Goal: Information Seeking & Learning: Compare options

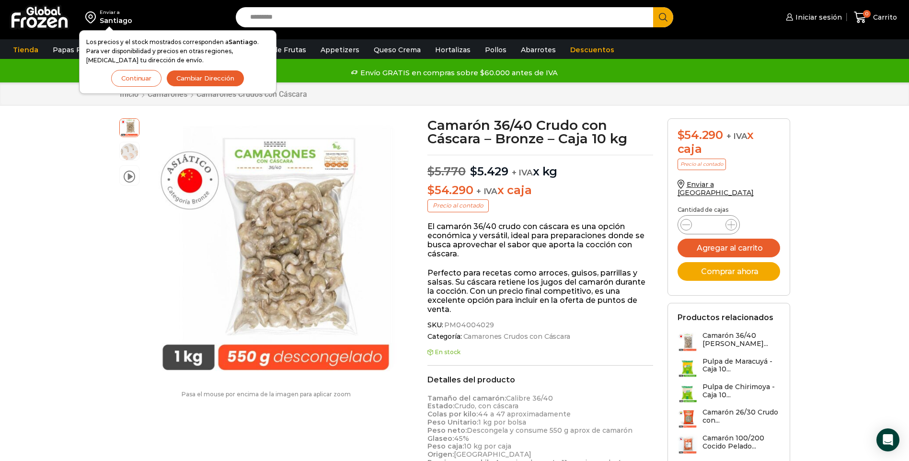
click at [134, 81] on button "Continuar" at bounding box center [136, 78] width 50 height 17
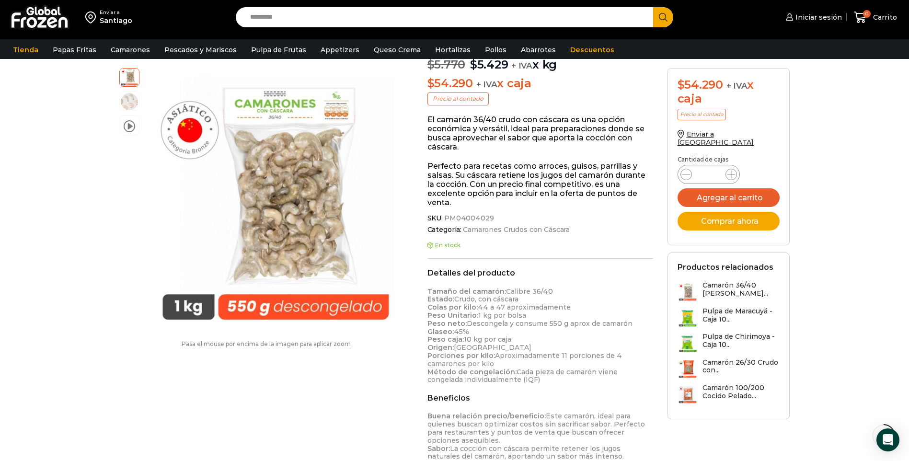
scroll to position [288, 0]
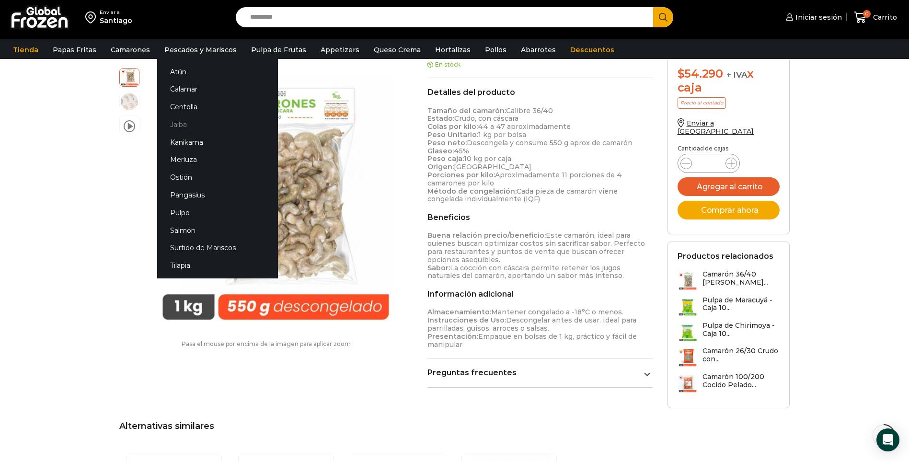
click at [176, 122] on link "Jaiba" at bounding box center [217, 125] width 121 height 18
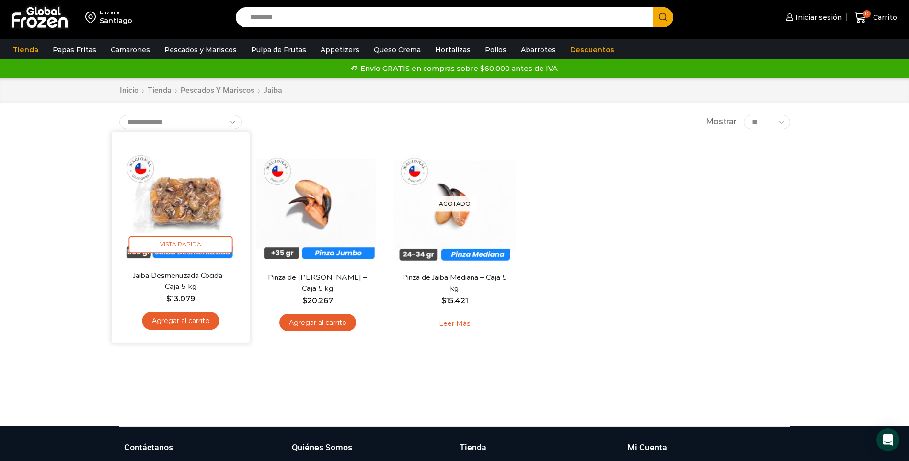
click at [160, 216] on img at bounding box center [181, 201] width 124 height 124
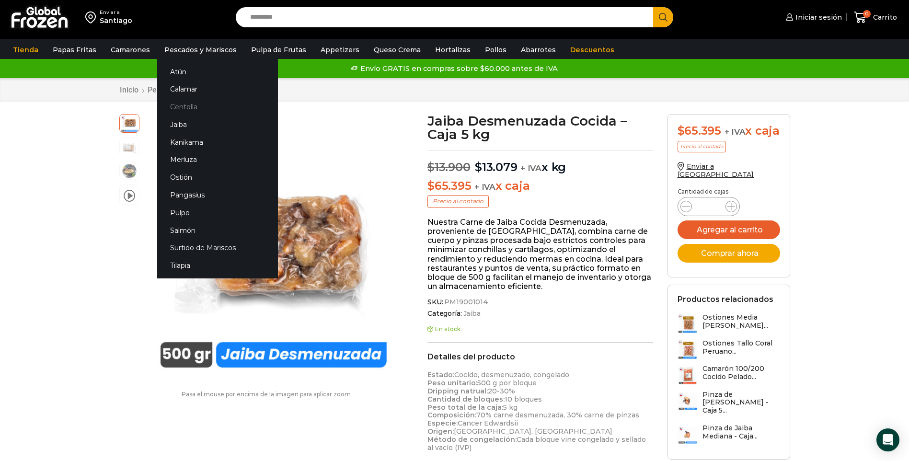
click at [187, 104] on link "Centolla" at bounding box center [217, 107] width 121 height 18
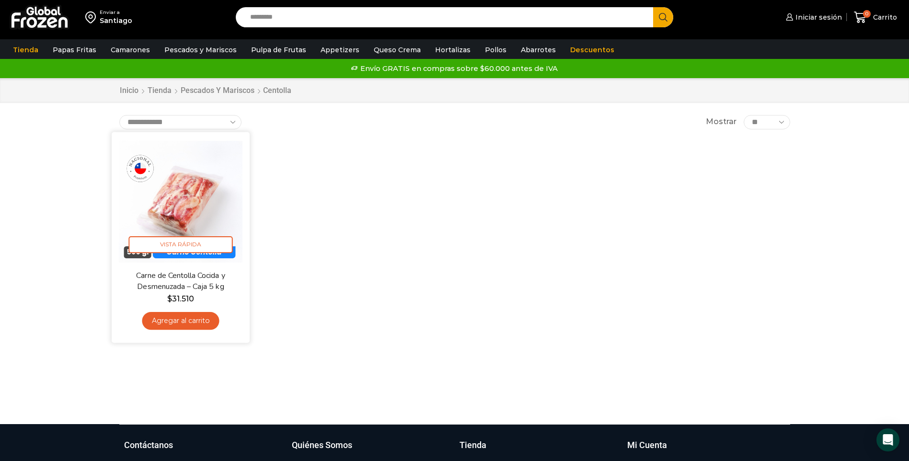
click at [190, 203] on img at bounding box center [181, 201] width 124 height 124
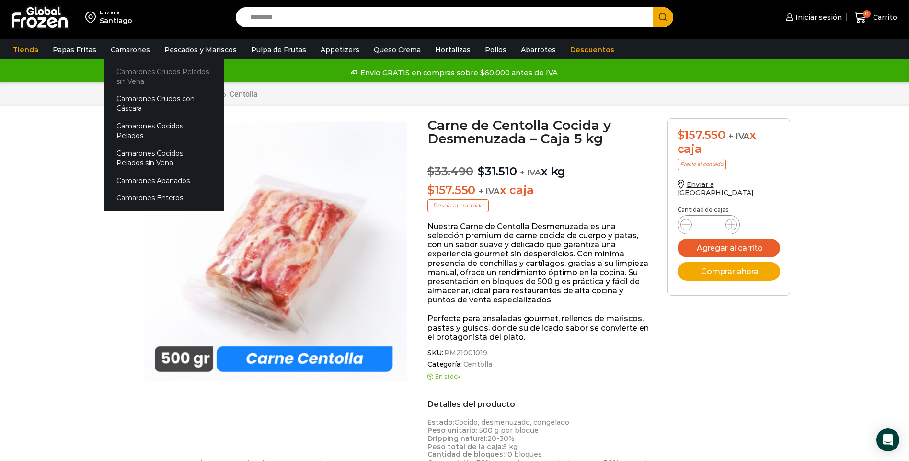
click at [134, 77] on link "Camarones Crudos Pelados sin Vena" at bounding box center [164, 76] width 121 height 27
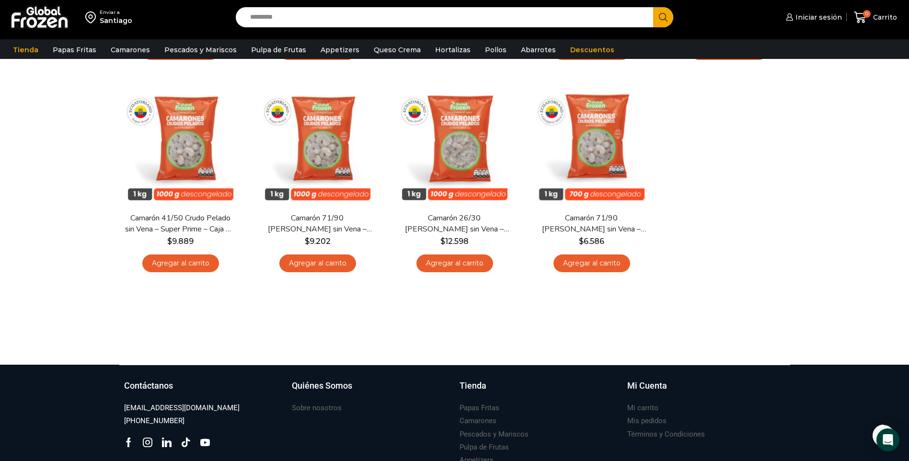
scroll to position [288, 0]
